Goal: Find specific page/section

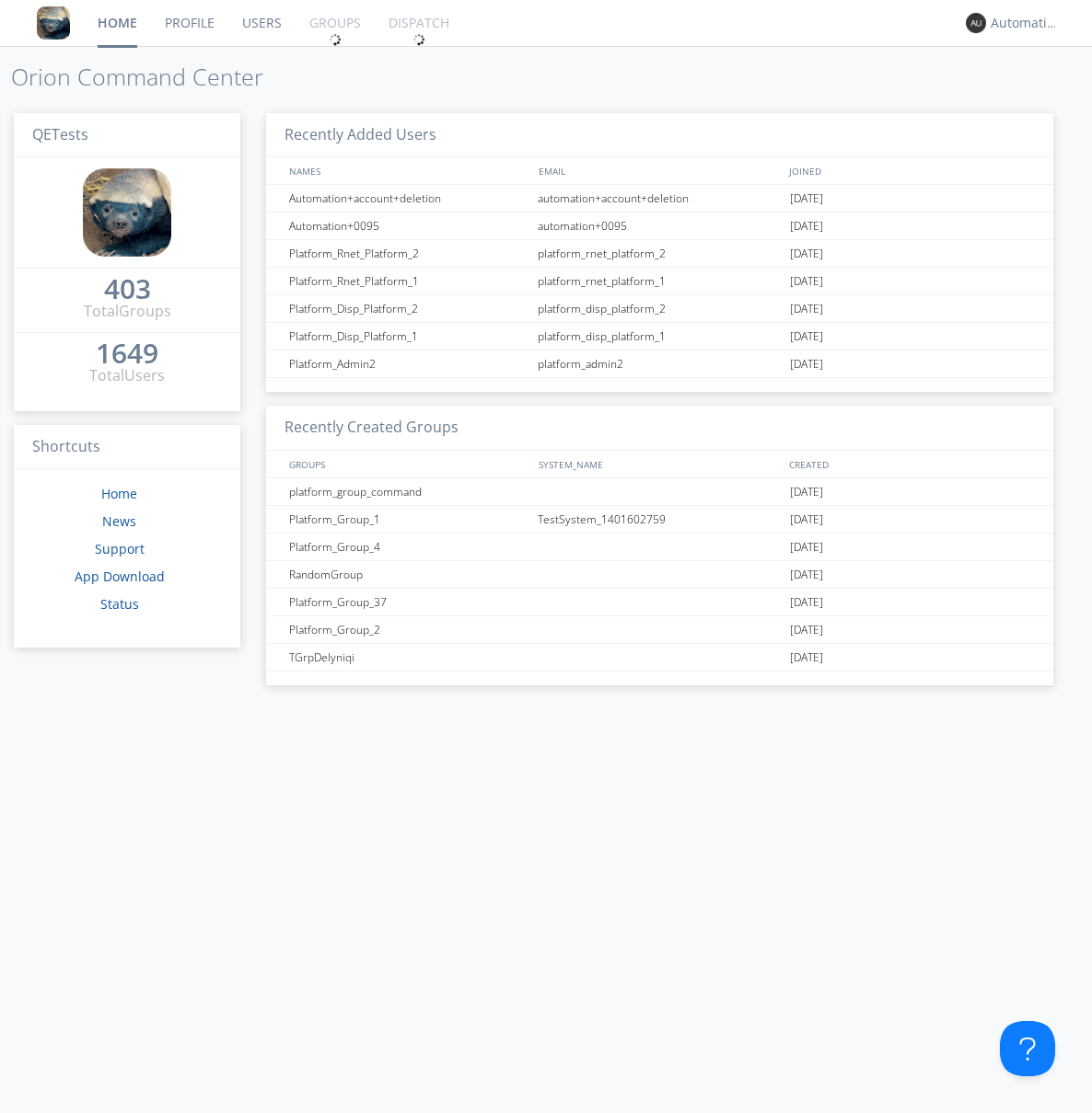
click at [334, 23] on link "Groups" at bounding box center [336, 22] width 80 height 46
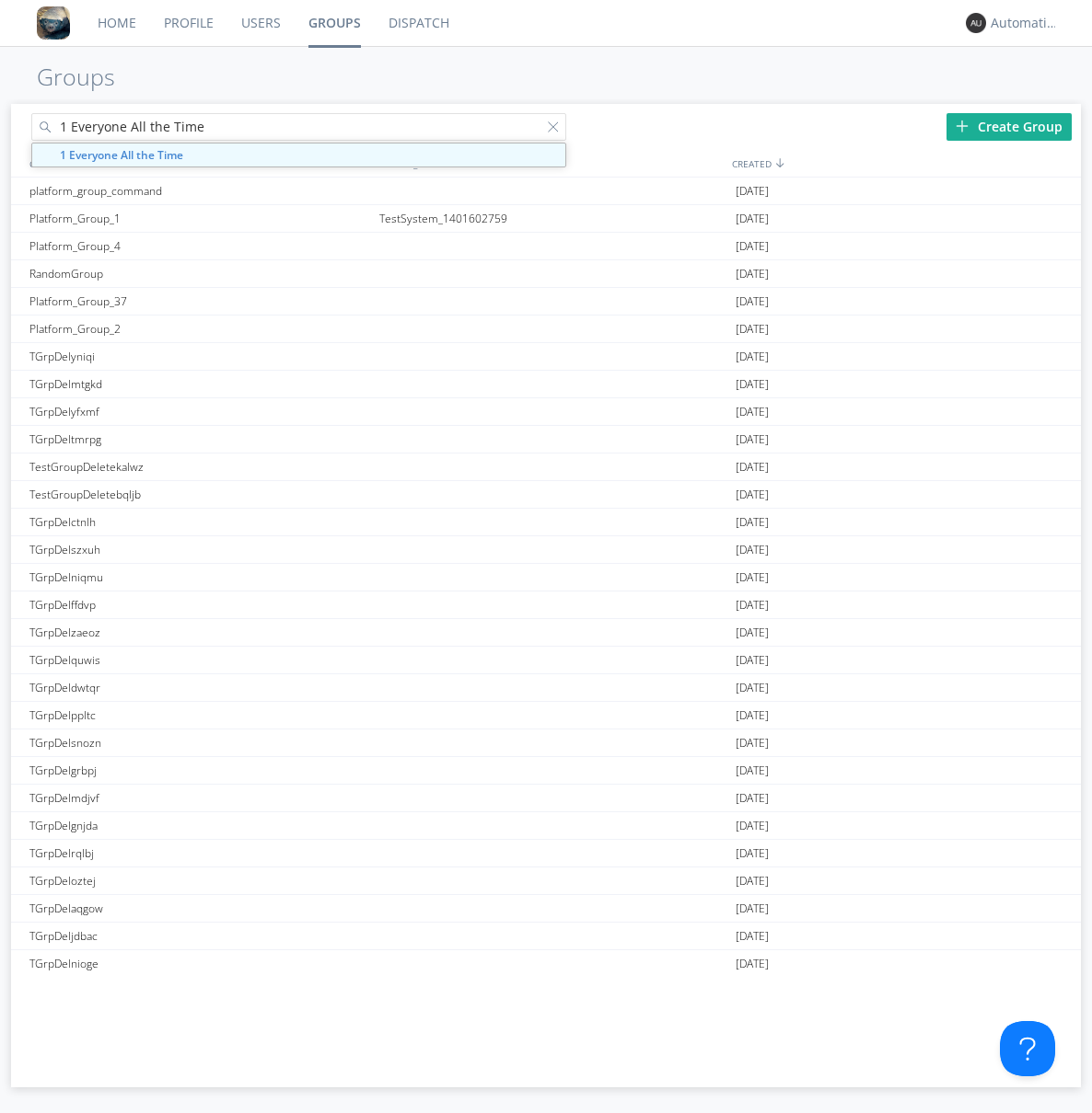
type input "1 Everyone All the Time"
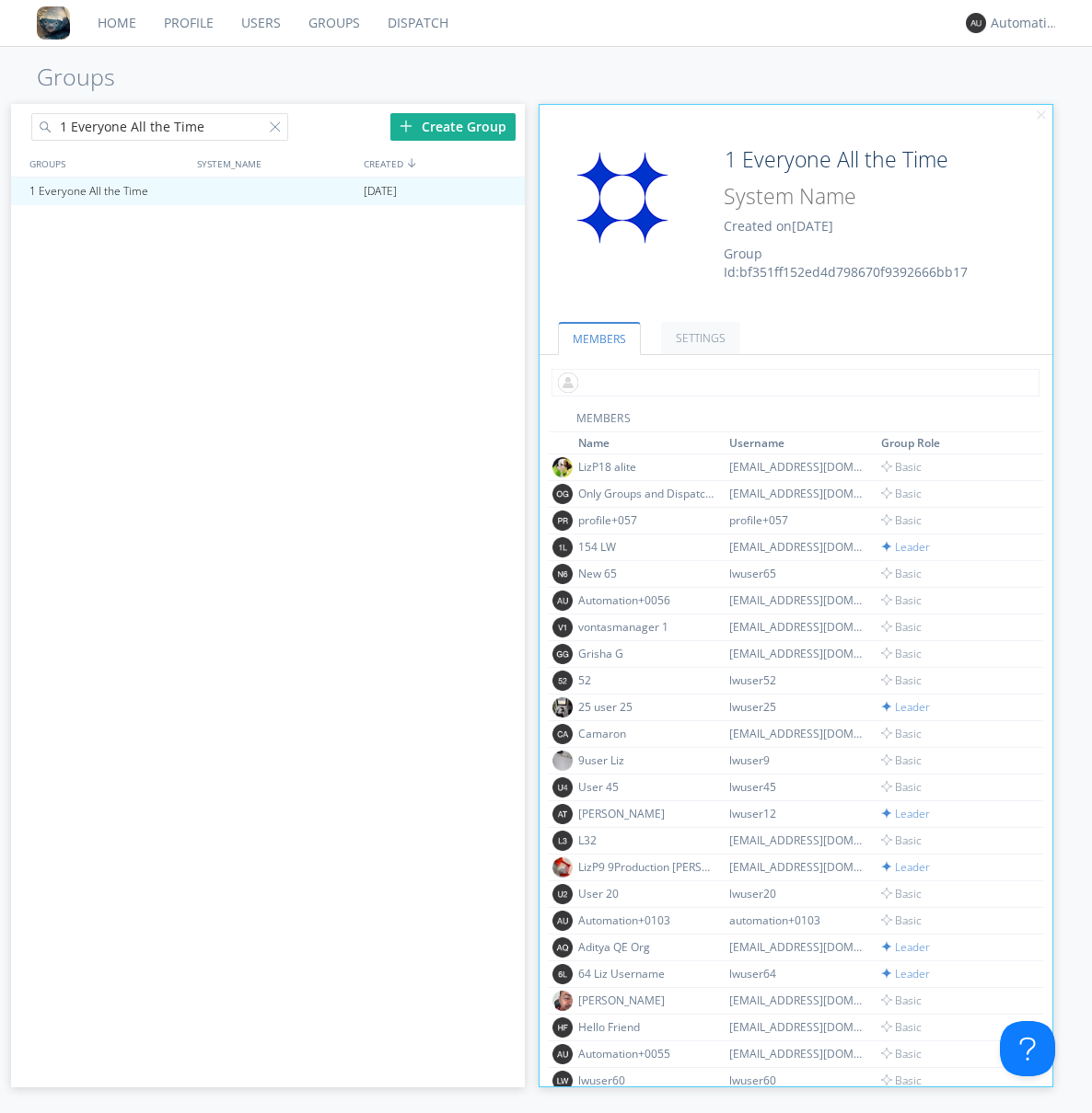
click at [791, 382] on input "text" at bounding box center [794, 383] width 488 height 27
type input "automation+0102"
